Goal: Check status: Check status

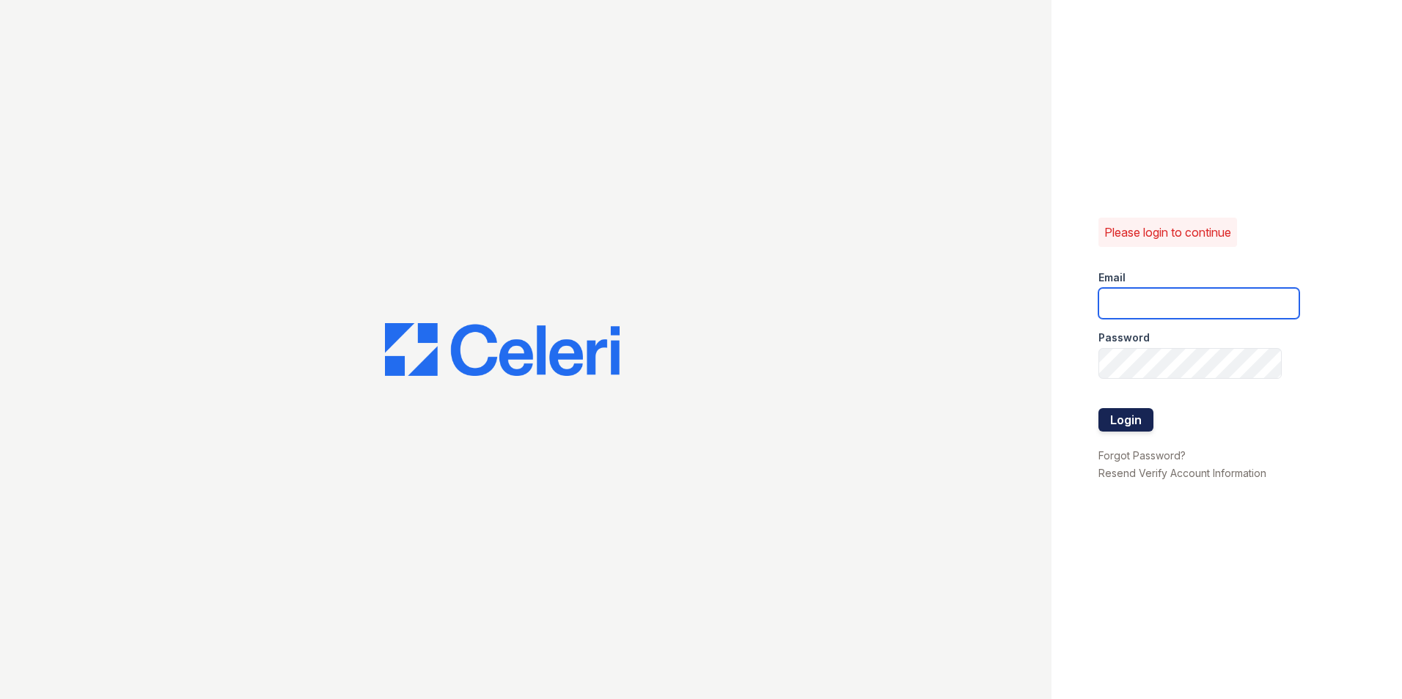
type input "jenniferphillippi@spmlv.com"
click at [1121, 413] on button "Login" at bounding box center [1125, 419] width 55 height 23
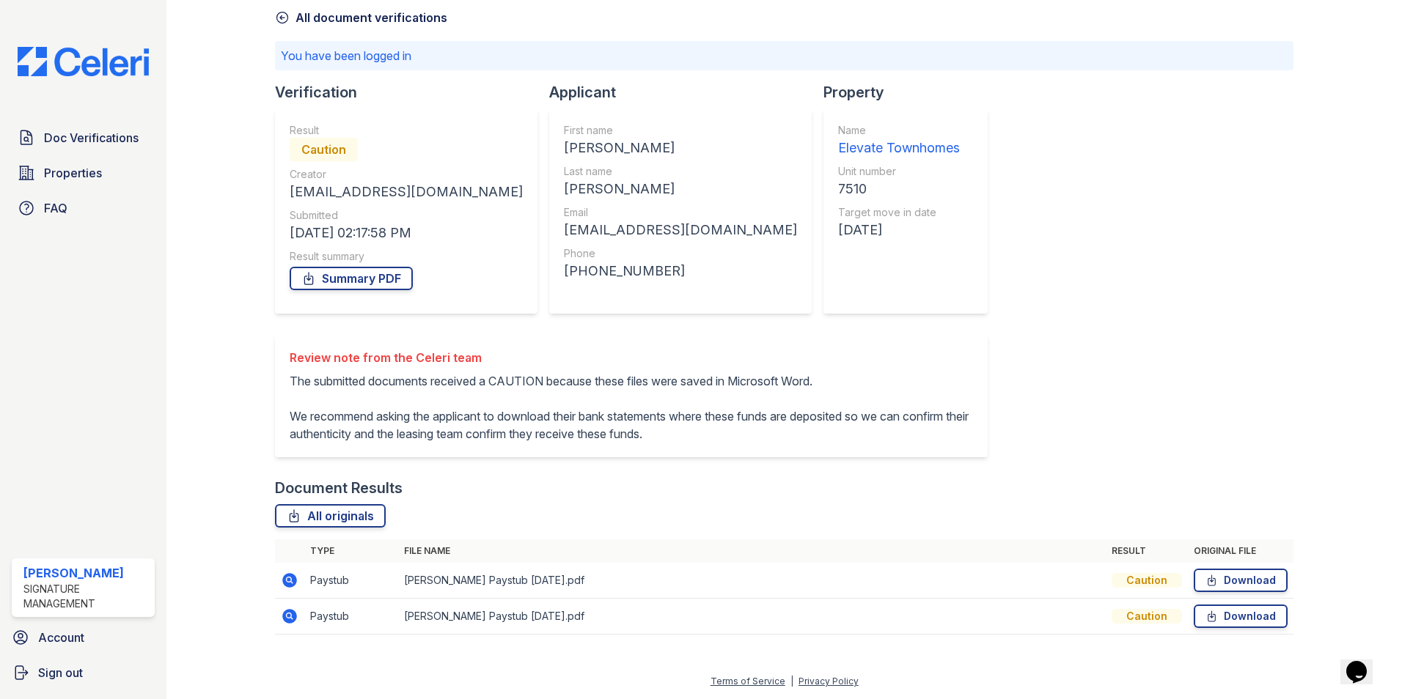
scroll to position [103, 0]
click at [284, 578] on icon at bounding box center [289, 580] width 15 height 15
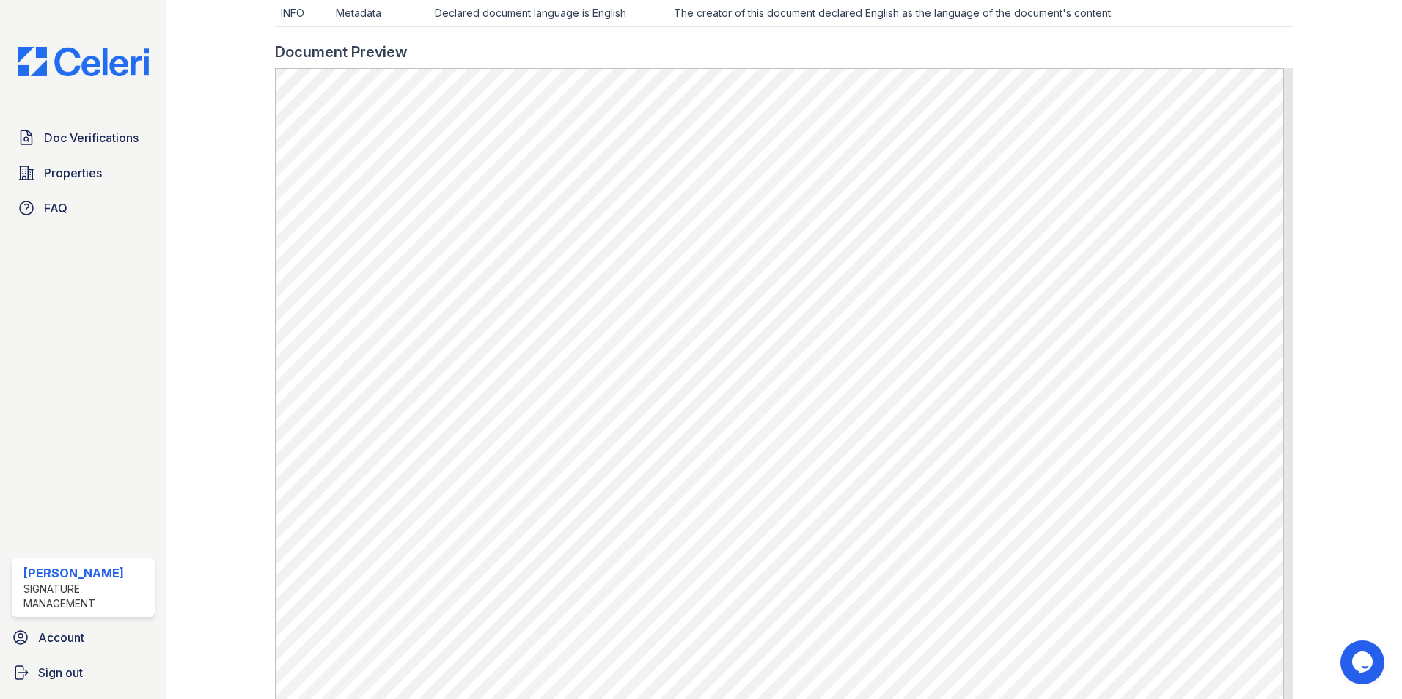
scroll to position [293, 0]
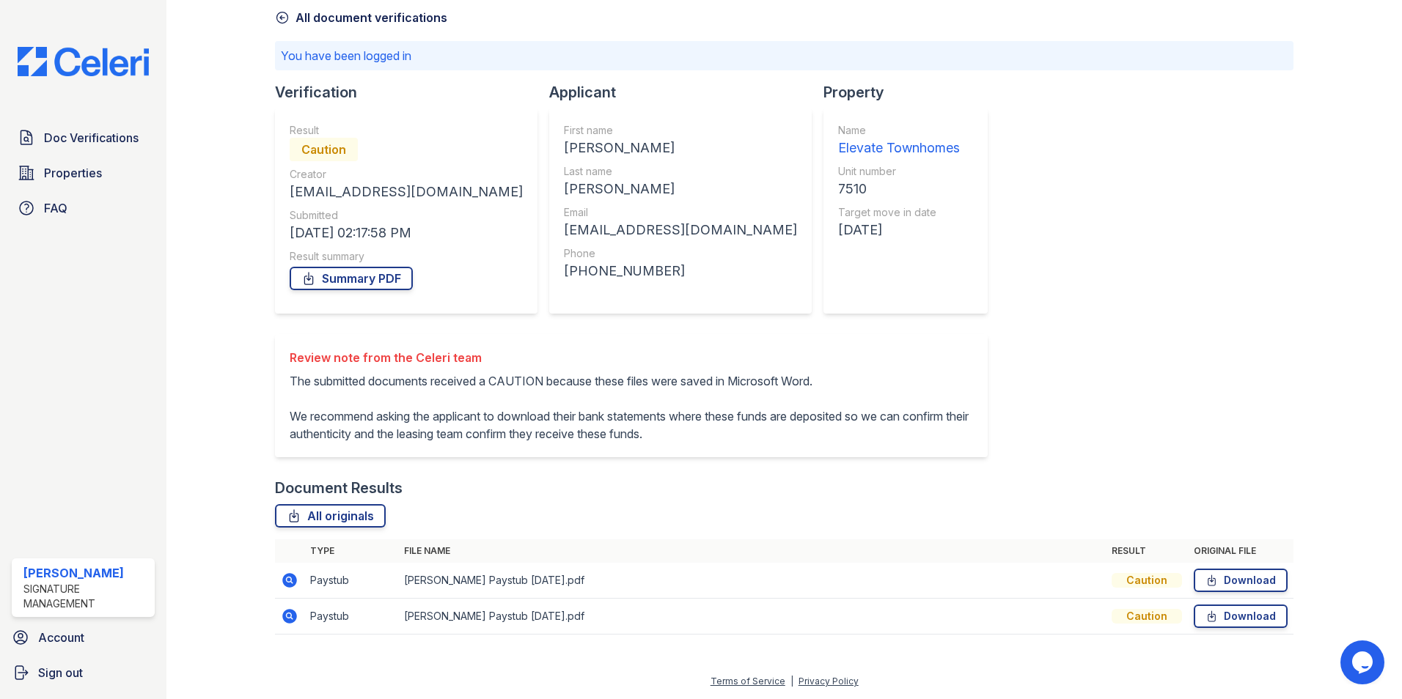
scroll to position [103, 0]
click at [346, 267] on link "Summary PDF" at bounding box center [351, 278] width 123 height 23
click at [286, 580] on icon at bounding box center [290, 581] width 18 height 18
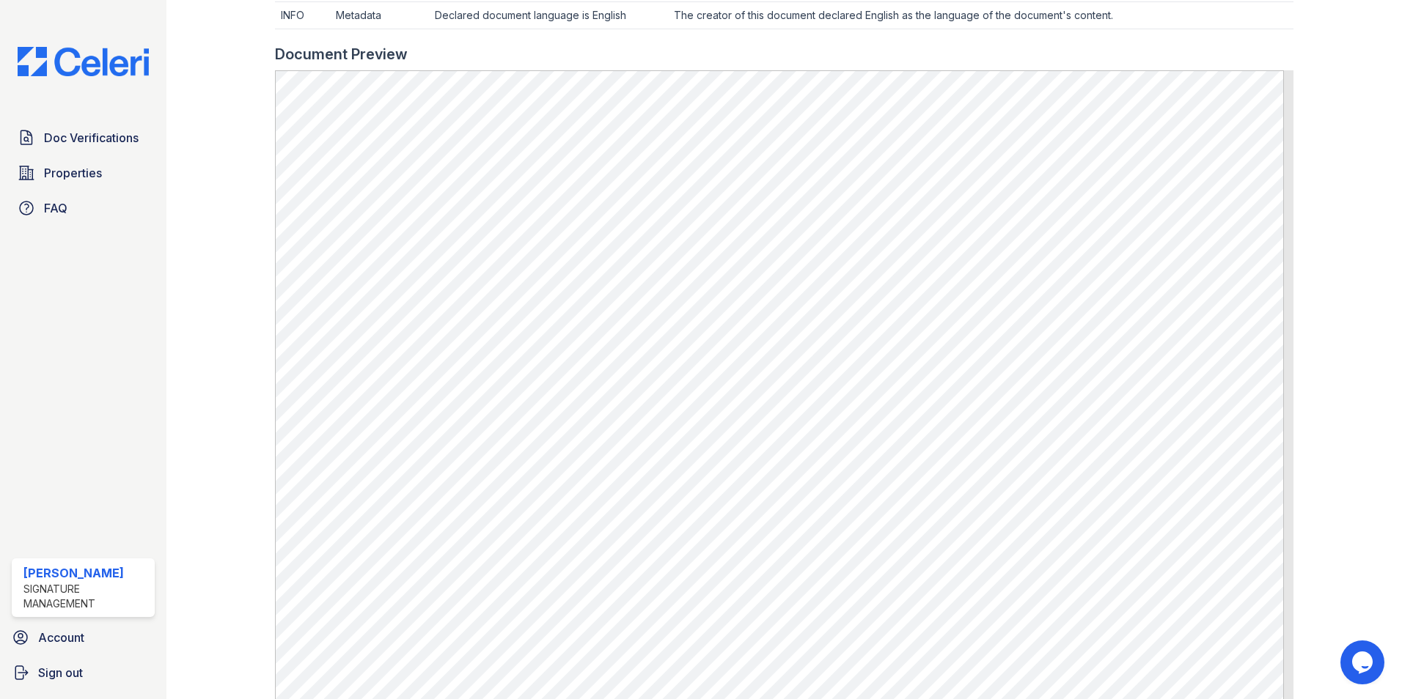
scroll to position [660, 0]
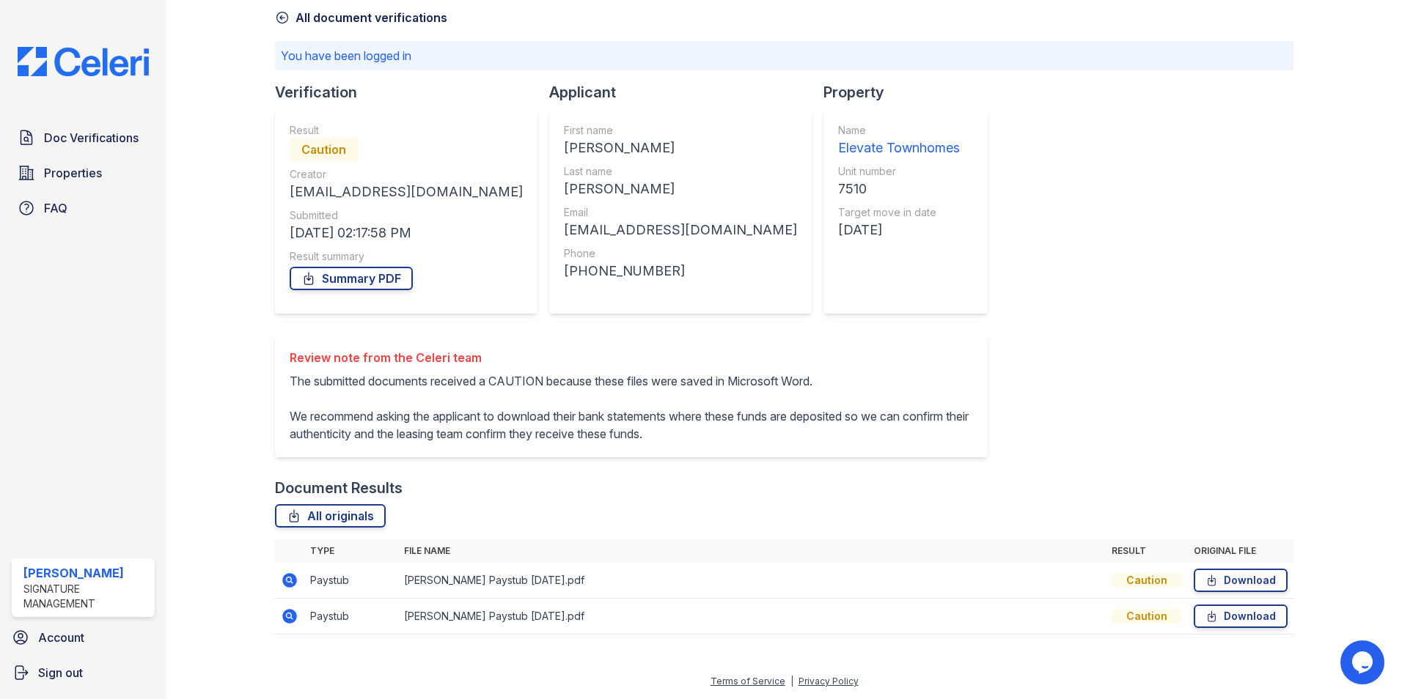
scroll to position [103, 0]
click at [288, 614] on icon at bounding box center [289, 616] width 4 height 4
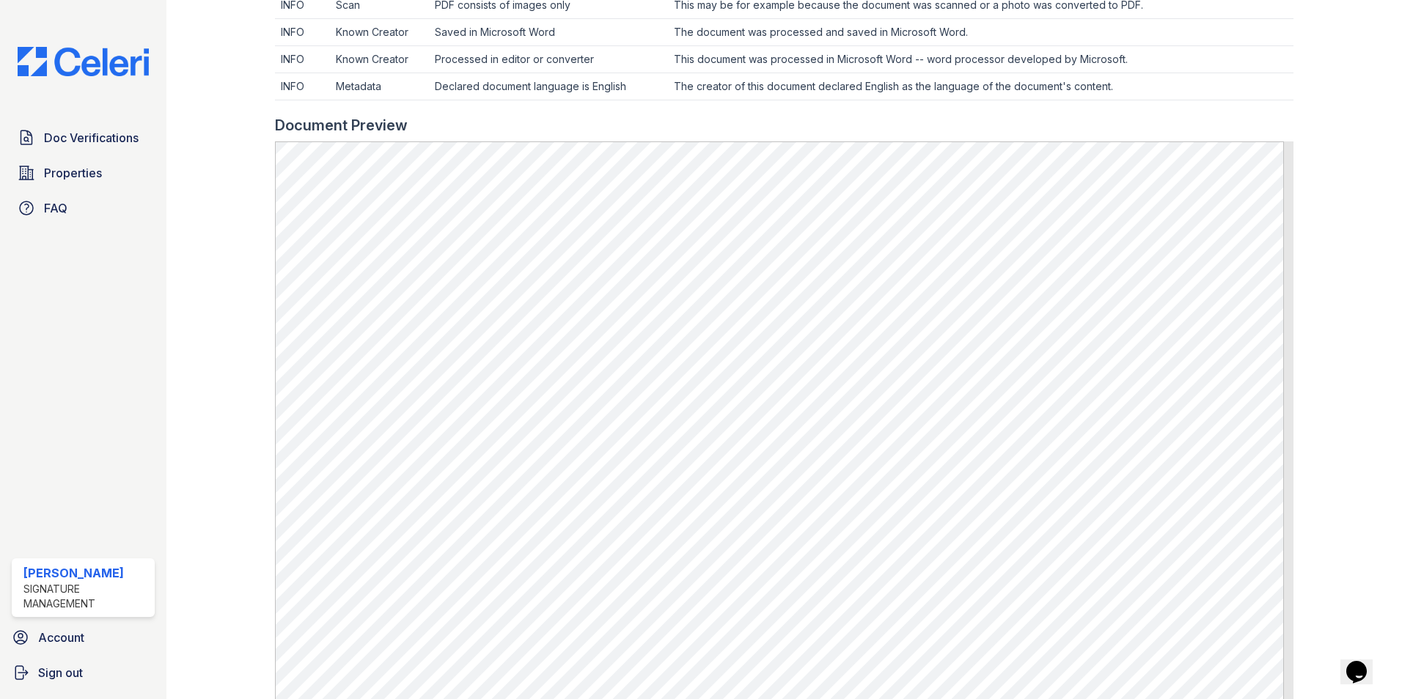
scroll to position [220, 0]
